Goal: Navigation & Orientation: Find specific page/section

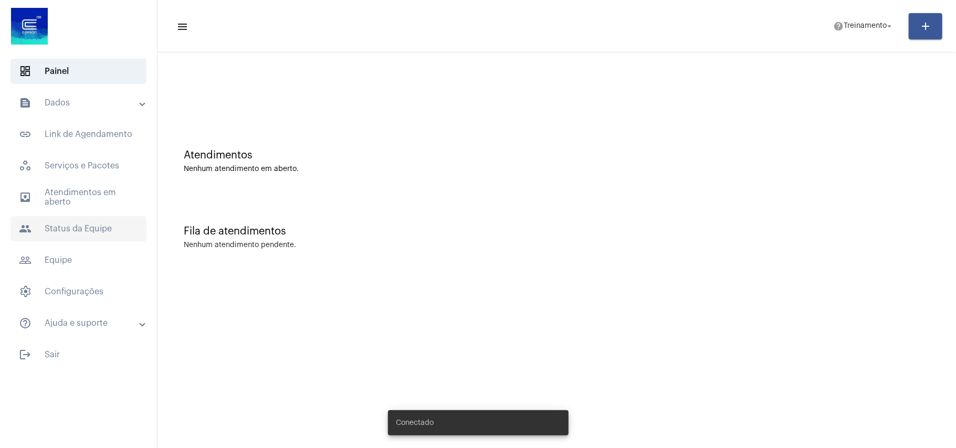
click at [72, 232] on span "people Status da Equipe" at bounding box center [79, 228] width 136 height 25
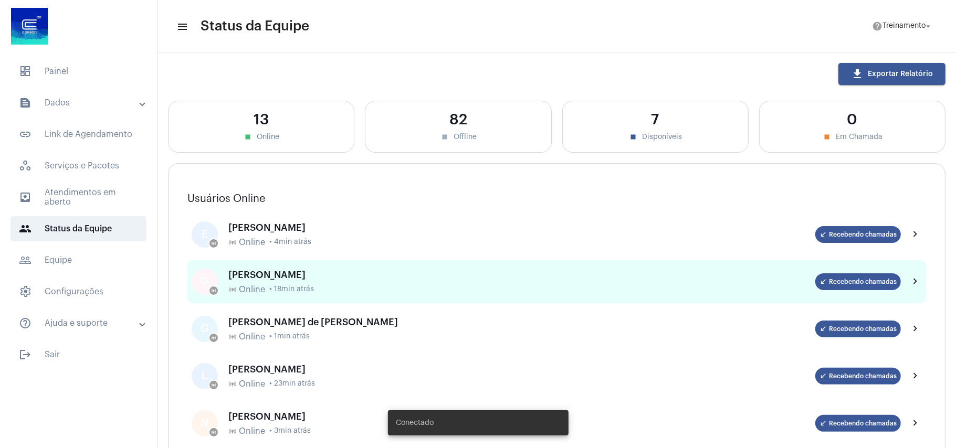
scroll to position [70, 0]
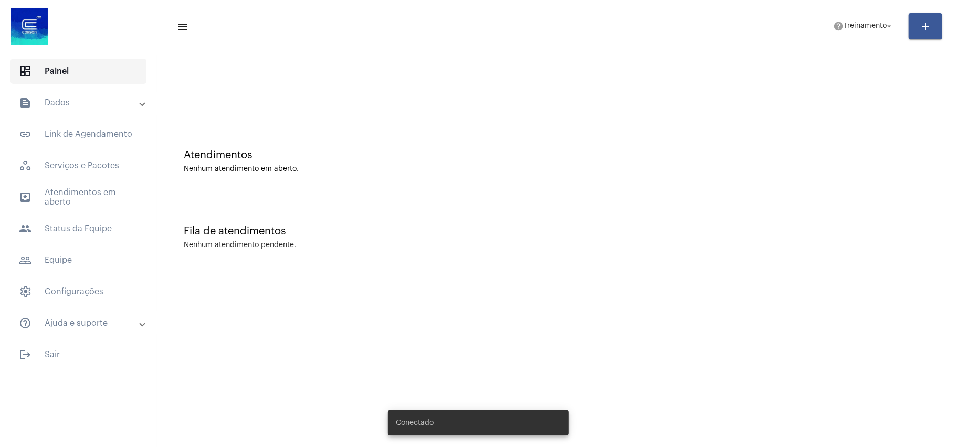
click at [61, 67] on span "dashboard Painel" at bounding box center [79, 71] width 136 height 25
